Goal: Information Seeking & Learning: Learn about a topic

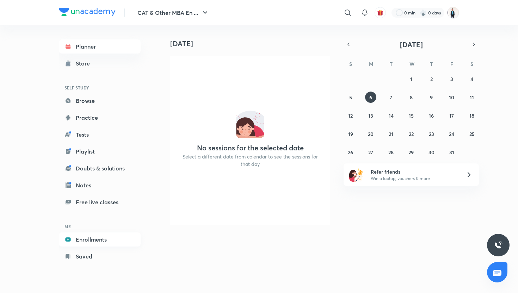
click at [84, 242] on link "Enrollments" at bounding box center [100, 240] width 82 height 14
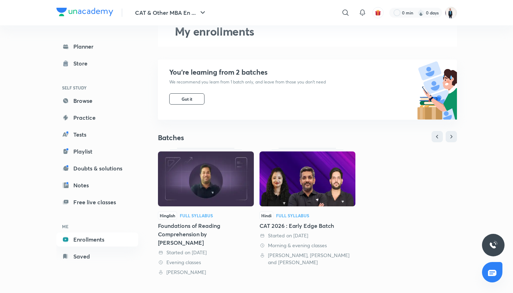
scroll to position [40, 0]
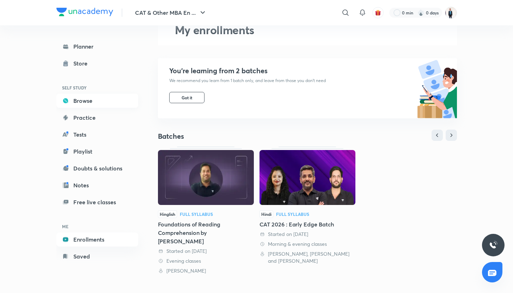
click at [92, 100] on link "Browse" at bounding box center [97, 101] width 82 height 14
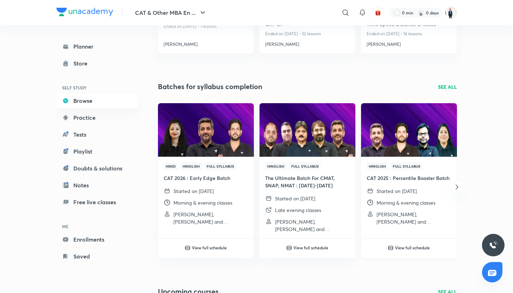
scroll to position [152, 0]
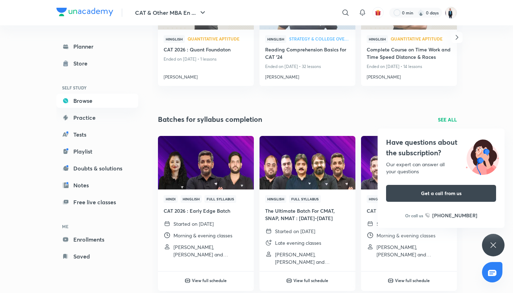
click at [445, 121] on p "SEE ALL" at bounding box center [447, 119] width 19 height 7
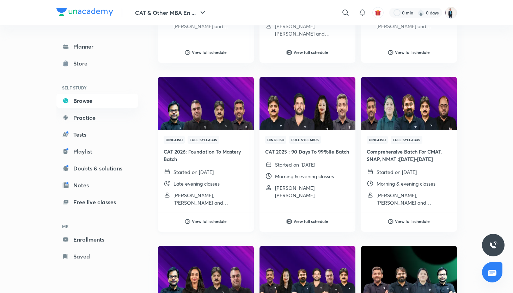
scroll to position [196, 0]
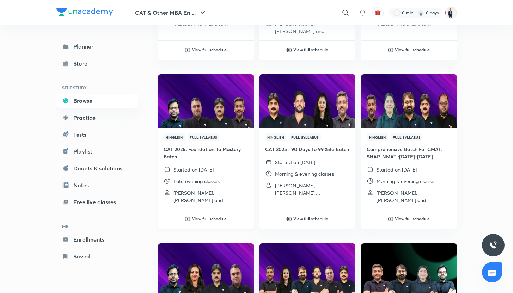
click at [240, 167] on div "Started on 2 Sept 2025" at bounding box center [206, 169] width 85 height 7
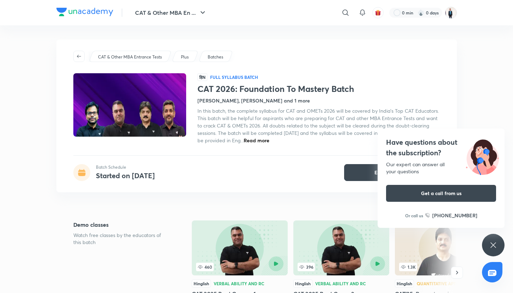
click at [269, 142] on span "Read more" at bounding box center [257, 140] width 26 height 7
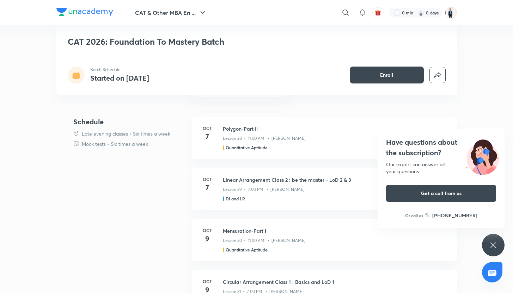
scroll to position [411, 0]
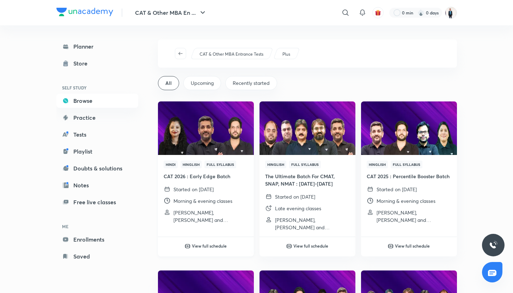
click at [224, 185] on div "Hindi Hinglish Full Syllabus CAT 2026 : Early Edge Batch Started on 30 Sept 202…" at bounding box center [206, 192] width 96 height 74
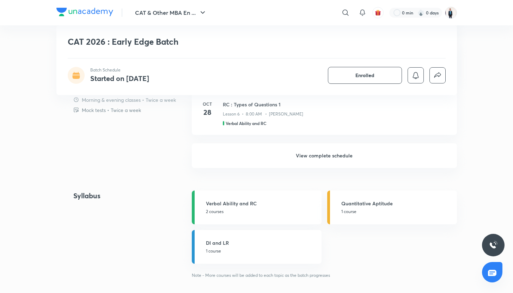
scroll to position [447, 0]
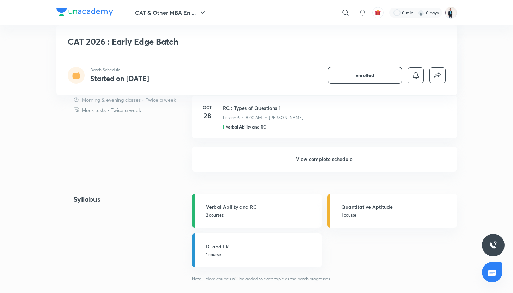
click at [320, 152] on h6 "View complete schedule" at bounding box center [324, 159] width 265 height 25
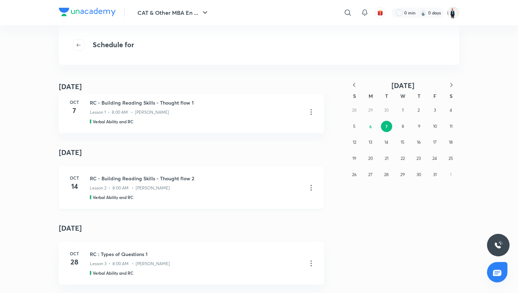
scroll to position [15, 0]
click at [350, 82] on button "button" at bounding box center [354, 85] width 16 height 9
click at [386, 178] on button "30" at bounding box center [386, 174] width 11 height 11
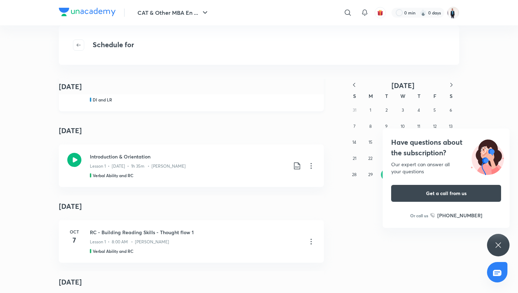
scroll to position [0, 0]
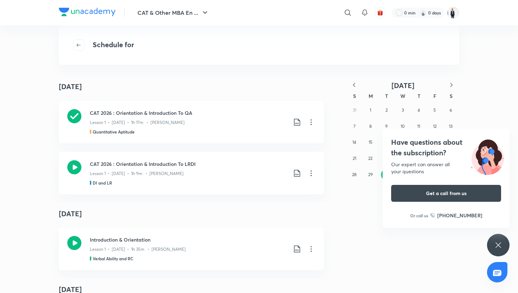
click at [499, 245] on icon at bounding box center [498, 245] width 8 height 8
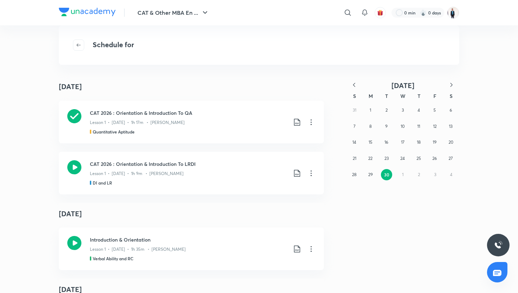
click at [344, 39] on div "Schedule for" at bounding box center [259, 44] width 400 height 39
click at [80, 43] on icon "button" at bounding box center [79, 45] width 6 height 6
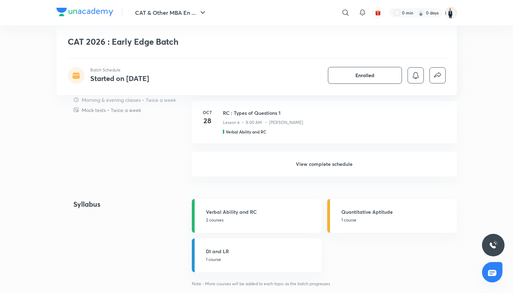
scroll to position [449, 0]
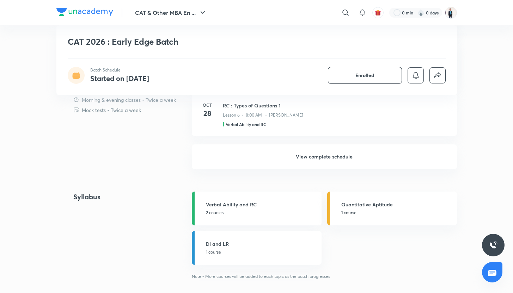
click at [319, 163] on h6 "View complete schedule" at bounding box center [324, 156] width 265 height 25
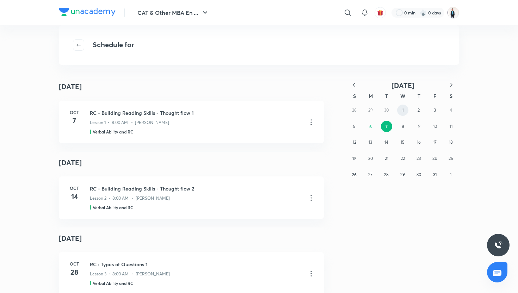
click at [401, 113] on button "1" at bounding box center [402, 110] width 11 height 11
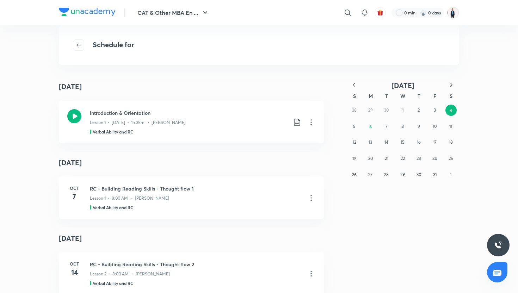
click at [351, 84] on icon "button" at bounding box center [354, 84] width 7 height 7
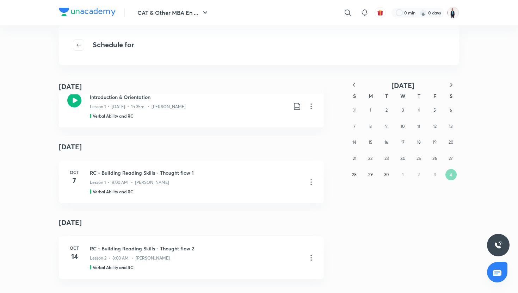
scroll to position [16, 0]
click at [389, 171] on button "30" at bounding box center [386, 174] width 11 height 11
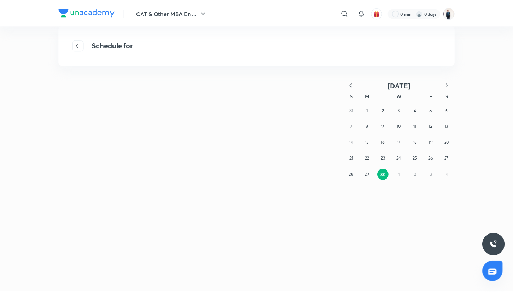
scroll to position [0, 0]
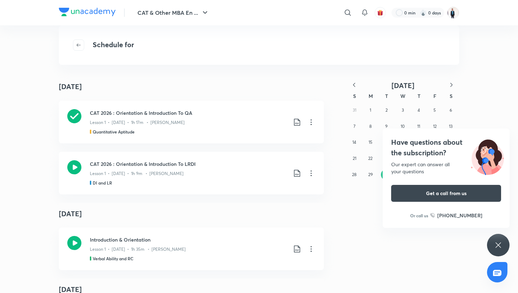
click at [500, 239] on div "Have questions about the subscription? Our expert can answer all your questions…" at bounding box center [498, 245] width 23 height 23
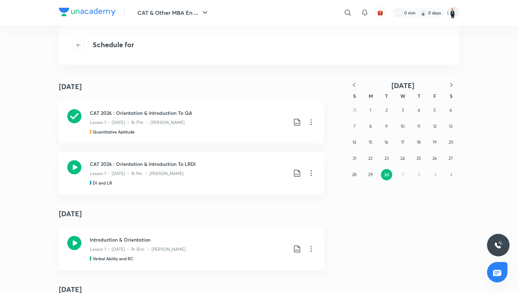
click at [303, 64] on div "Schedule for" at bounding box center [259, 44] width 400 height 39
click at [76, 47] on icon "button" at bounding box center [79, 45] width 6 height 6
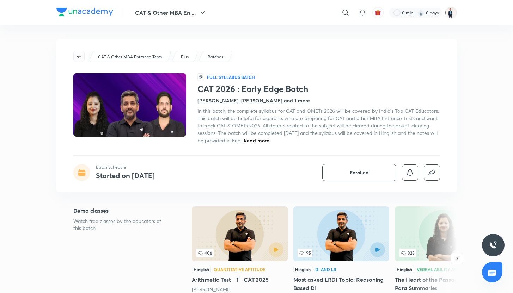
click at [78, 53] on button "button" at bounding box center [78, 56] width 11 height 11
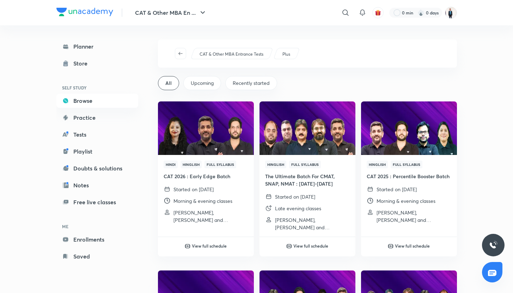
click at [211, 80] on span "Upcoming" at bounding box center [202, 83] width 23 height 7
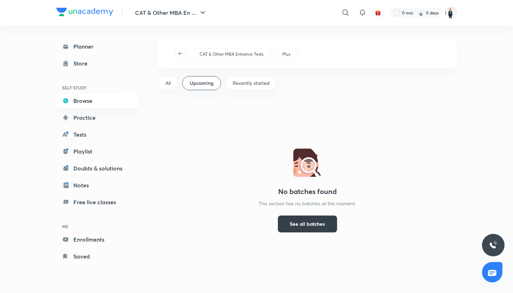
click at [297, 222] on span "See all batches" at bounding box center [307, 224] width 35 height 7
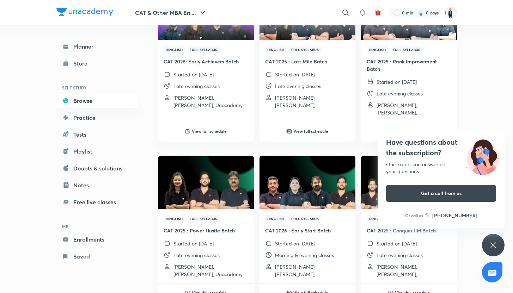
scroll to position [454, 0]
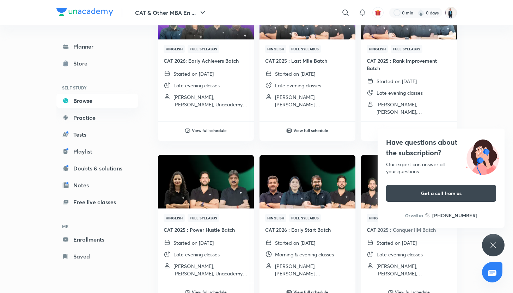
click at [488, 242] on div "Have questions about the subscription? Our expert can answer all your questions…" at bounding box center [493, 245] width 23 height 23
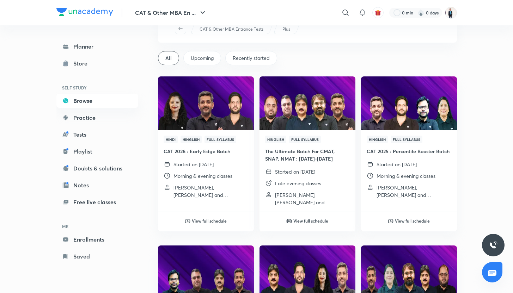
scroll to position [0, 0]
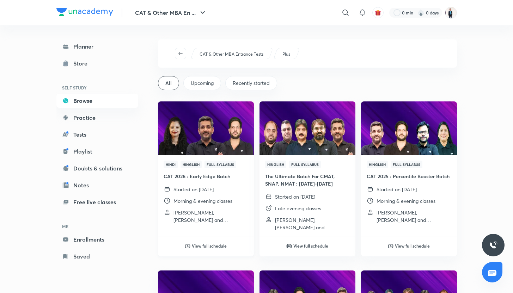
click at [208, 244] on h6 "View full schedule" at bounding box center [209, 246] width 35 height 6
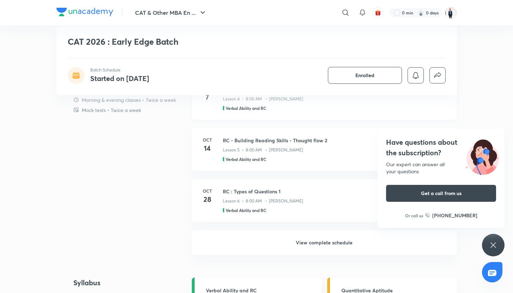
scroll to position [364, 0]
click at [344, 242] on h6 "View complete schedule" at bounding box center [324, 241] width 265 height 25
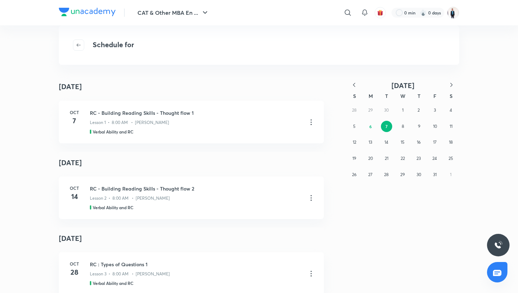
click at [353, 84] on icon "button" at bounding box center [354, 84] width 7 height 7
click at [374, 176] on button "29" at bounding box center [370, 174] width 11 height 11
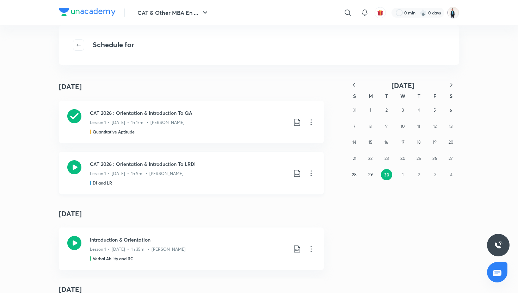
click at [70, 166] on icon at bounding box center [74, 167] width 14 height 14
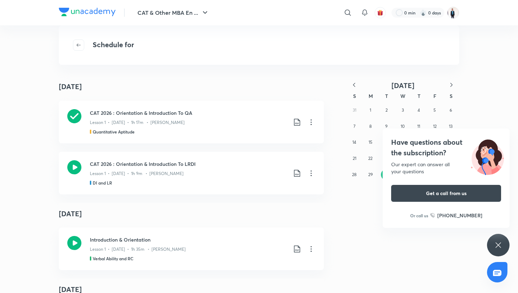
click at [87, 46] on div at bounding box center [81, 44] width 16 height 11
click at [75, 44] on span "button" at bounding box center [78, 45] width 11 height 6
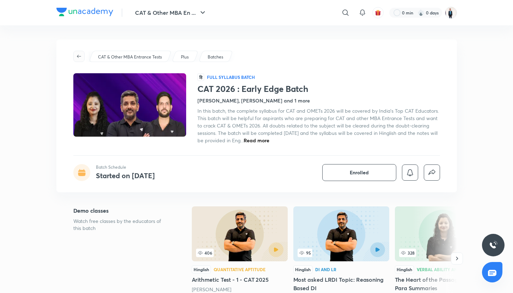
click at [79, 56] on icon "button" at bounding box center [79, 57] width 6 height 6
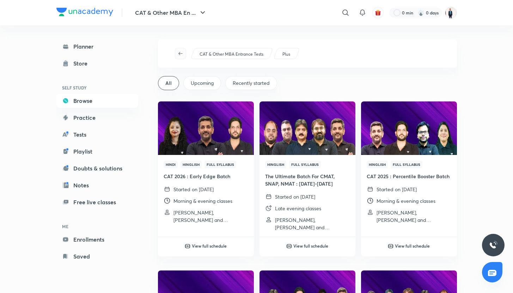
click at [184, 49] on button "button" at bounding box center [180, 53] width 11 height 11
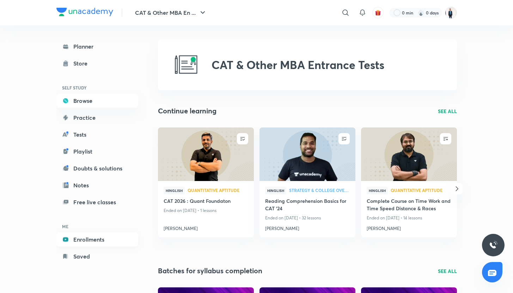
click at [84, 244] on link "Enrollments" at bounding box center [97, 240] width 82 height 14
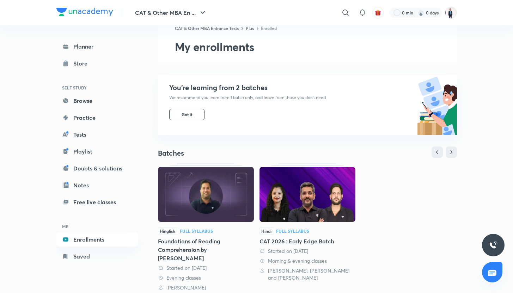
scroll to position [29, 0]
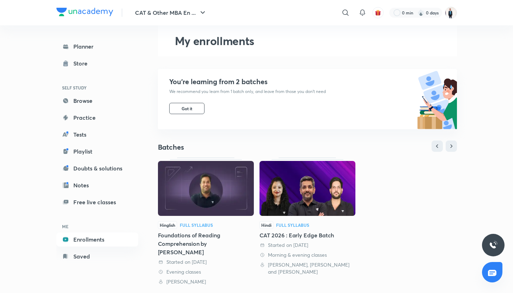
click at [219, 215] on img at bounding box center [206, 188] width 96 height 55
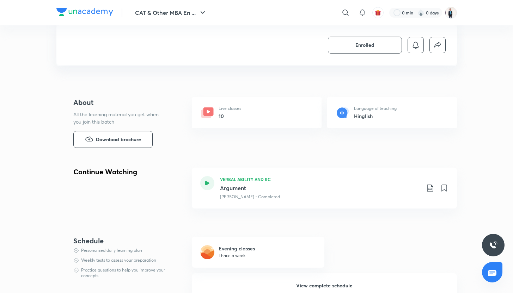
scroll to position [127, 0]
click at [210, 181] on div at bounding box center [207, 183] width 14 height 14
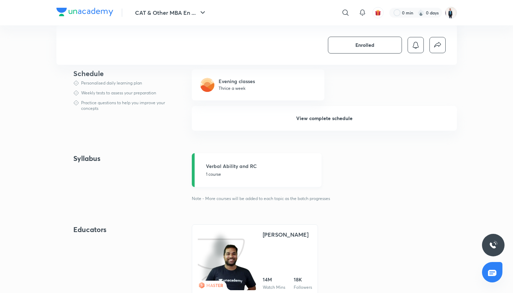
scroll to position [279, 0]
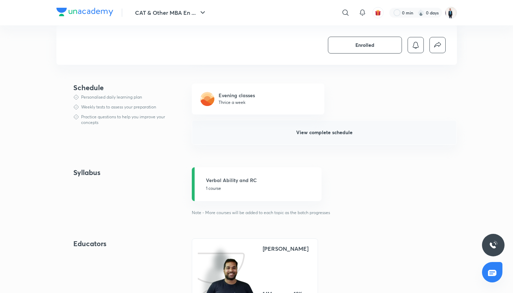
click at [339, 134] on span "View complete schedule" at bounding box center [324, 132] width 56 height 7
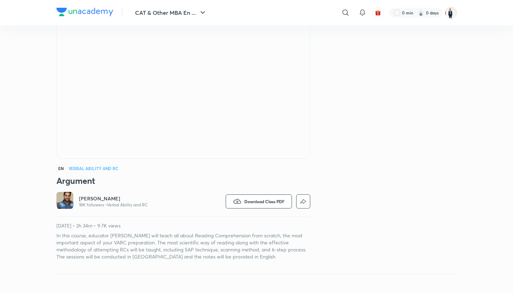
scroll to position [60, 0]
